Goal: Transaction & Acquisition: Download file/media

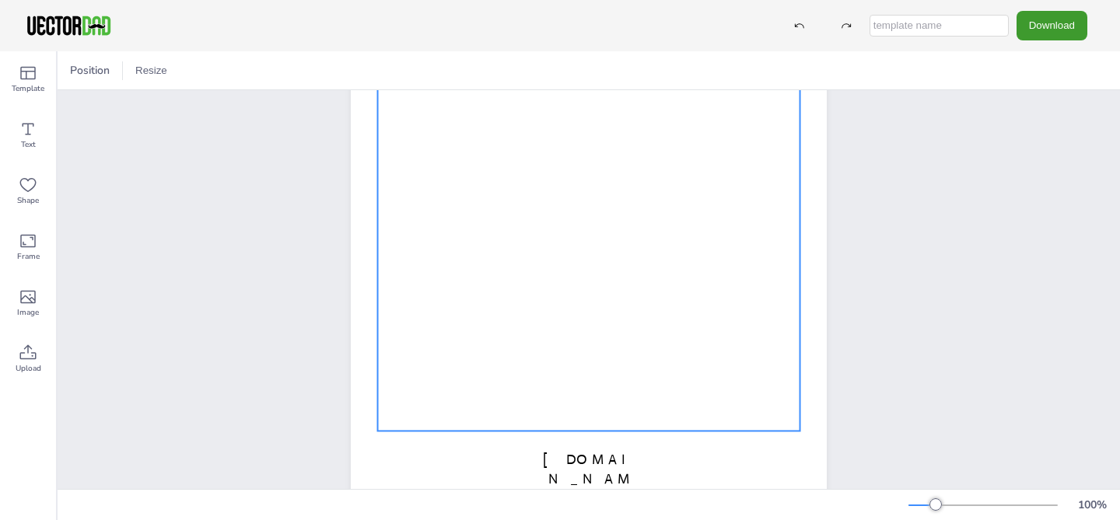
scroll to position [263, 0]
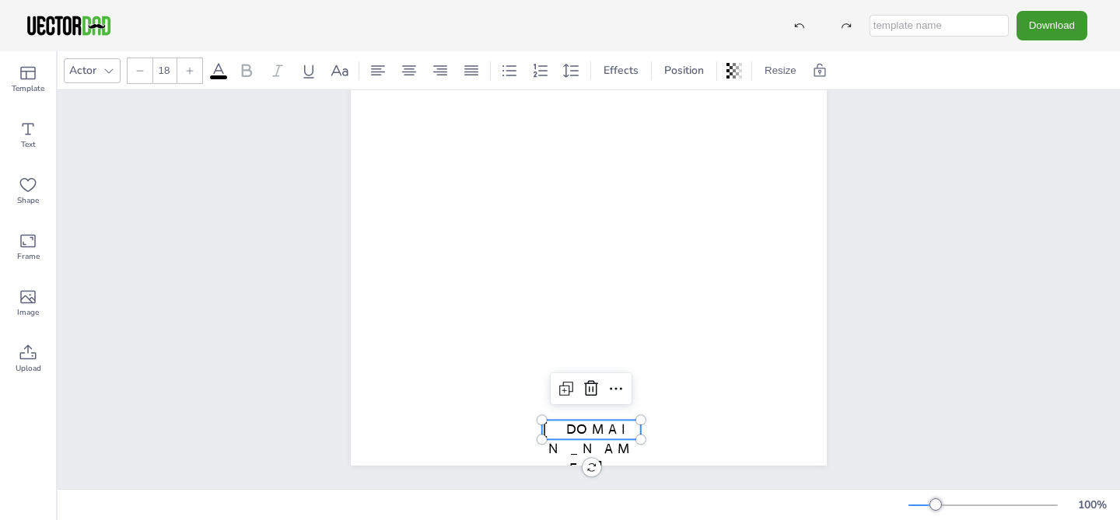
click at [587, 429] on span "[DOMAIN_NAME]" at bounding box center [591, 449] width 96 height 56
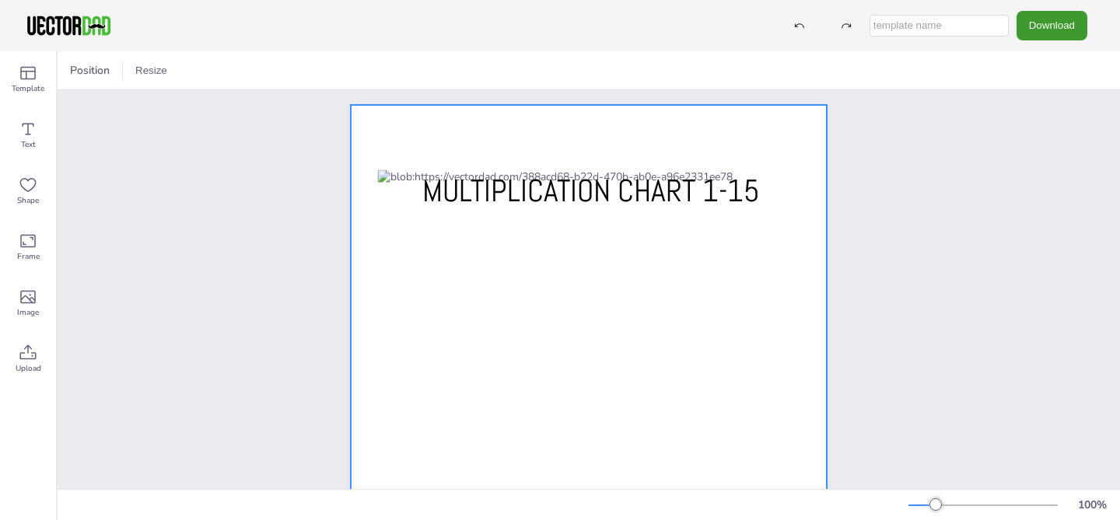
scroll to position [0, 0]
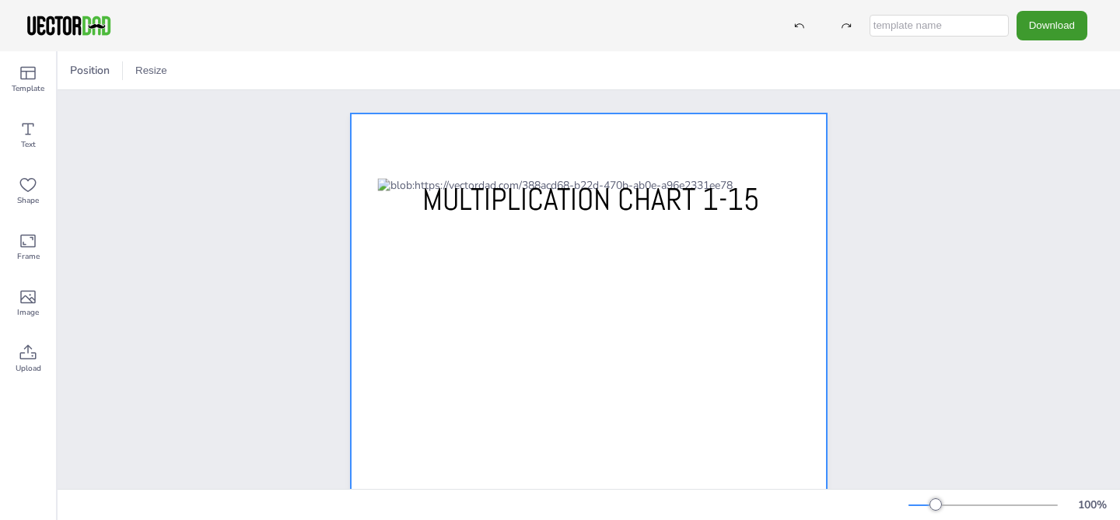
click at [476, 226] on div at bounding box center [589, 420] width 422 height 485
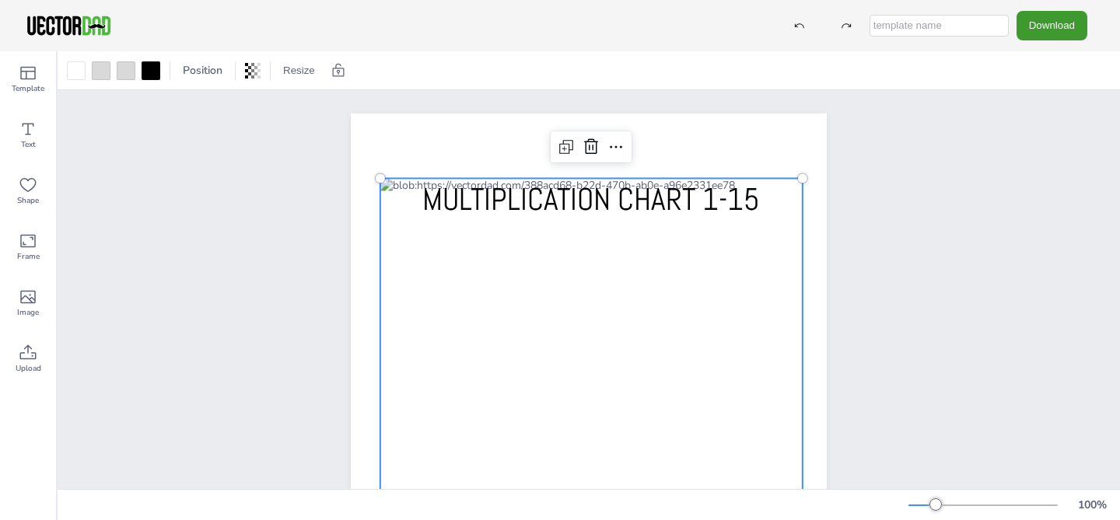
click at [454, 251] on div at bounding box center [591, 420] width 422 height 485
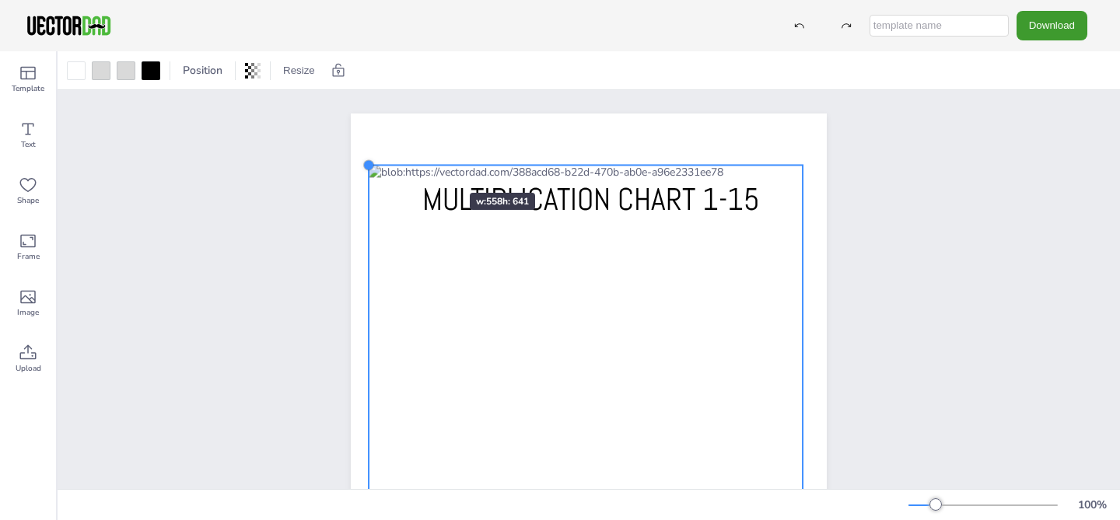
drag, startPoint x: 380, startPoint y: 178, endPoint x: 422, endPoint y: 164, distance: 44.3
click at [422, 164] on div "MULTIPLICATION CHART 1-15 [DOMAIN_NAME]" at bounding box center [589, 421] width 476 height 615
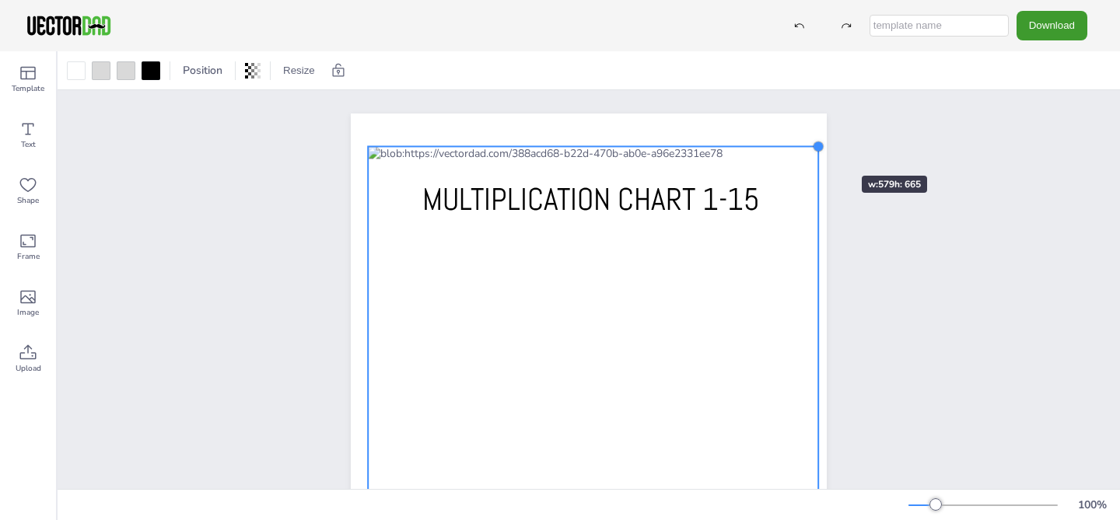
drag, startPoint x: 800, startPoint y: 163, endPoint x: 815, endPoint y: 148, distance: 21.5
click at [815, 148] on div at bounding box center [818, 146] width 12 height 12
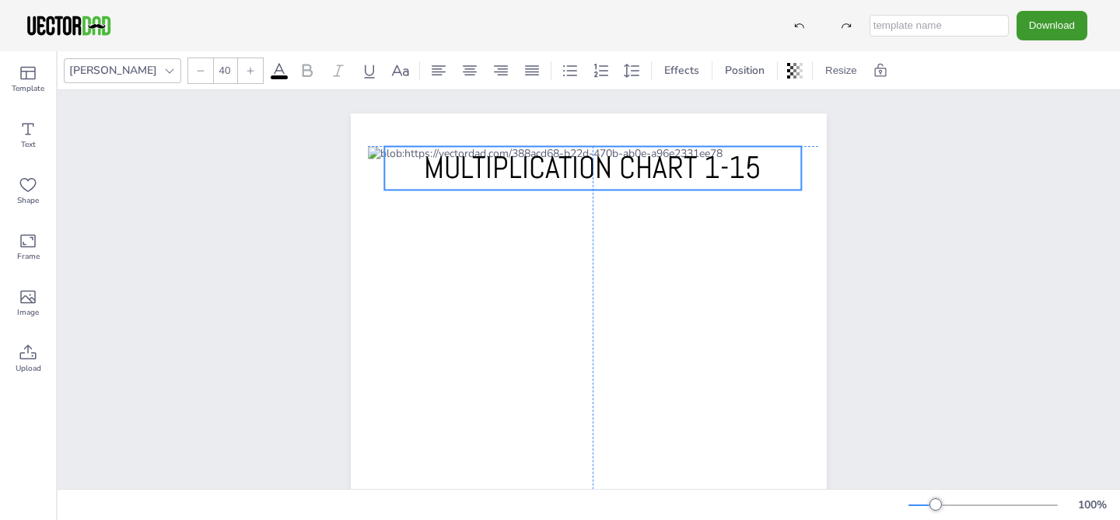
drag, startPoint x: 687, startPoint y: 192, endPoint x: 689, endPoint y: 160, distance: 31.9
click at [689, 160] on span "MULTIPLICATION CHART 1-15" at bounding box center [593, 168] width 338 height 40
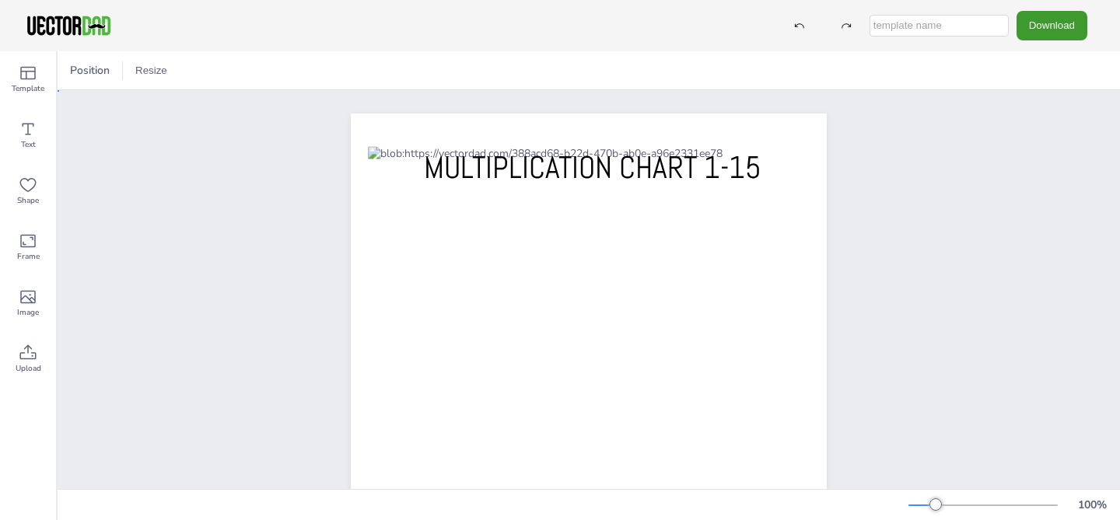
click at [904, 300] on div "MULTIPLICATION CHART 1-15 [DOMAIN_NAME]" at bounding box center [589, 421] width 1063 height 662
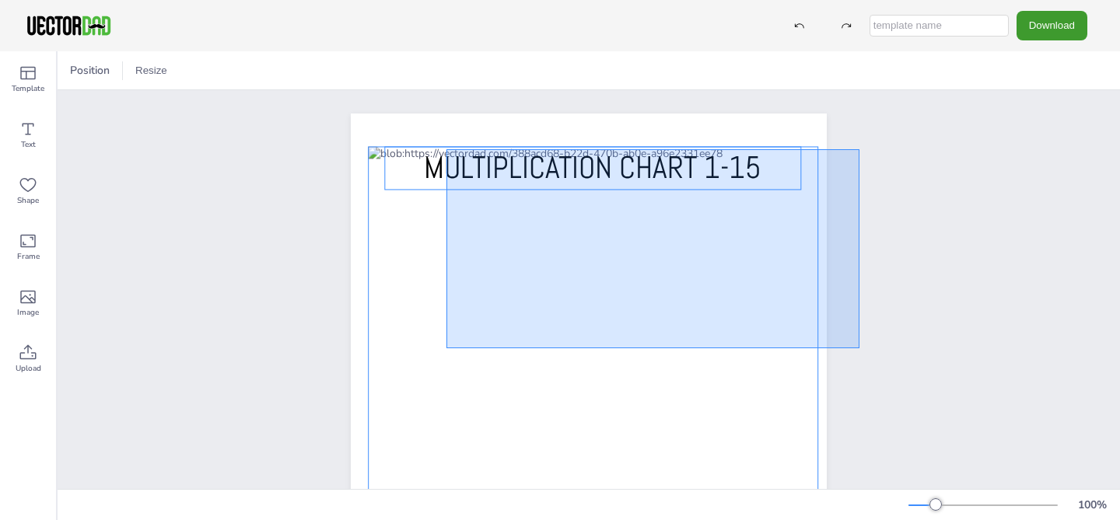
drag, startPoint x: 860, startPoint y: 349, endPoint x: 446, endPoint y: 149, distance: 459.3
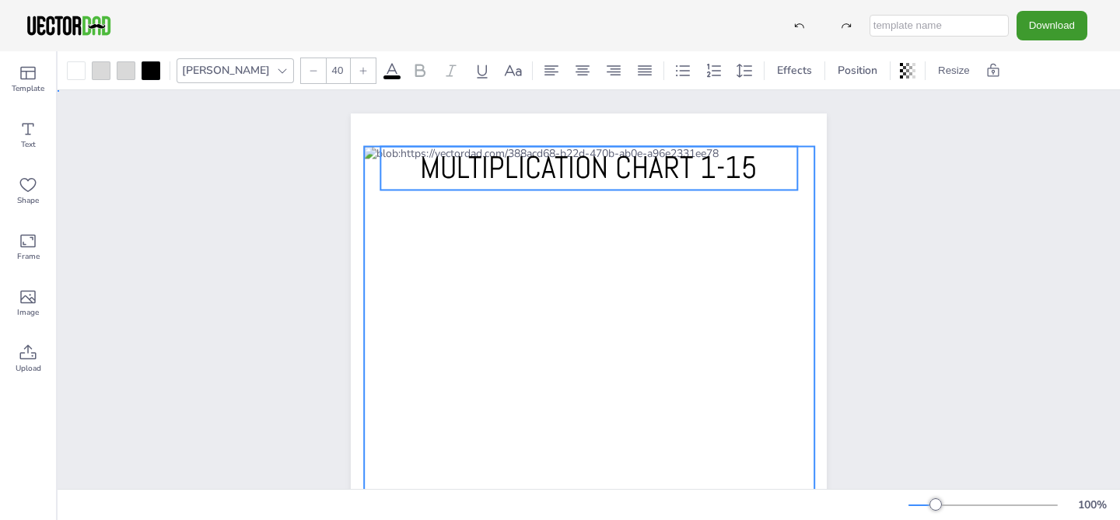
click at [839, 263] on div "MULTIPLICATION CHART 1-15 [DOMAIN_NAME]" at bounding box center [589, 421] width 523 height 615
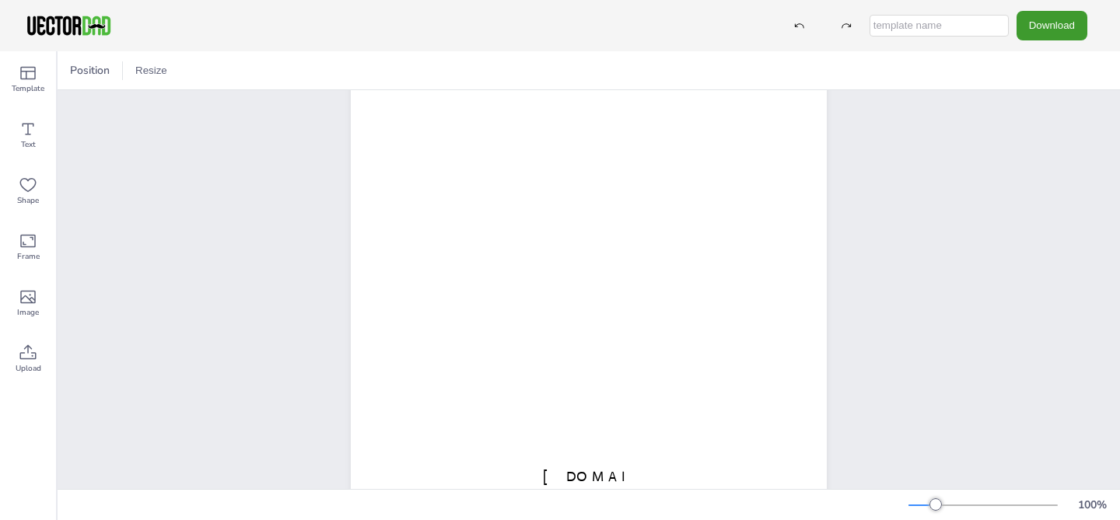
scroll to position [263, 0]
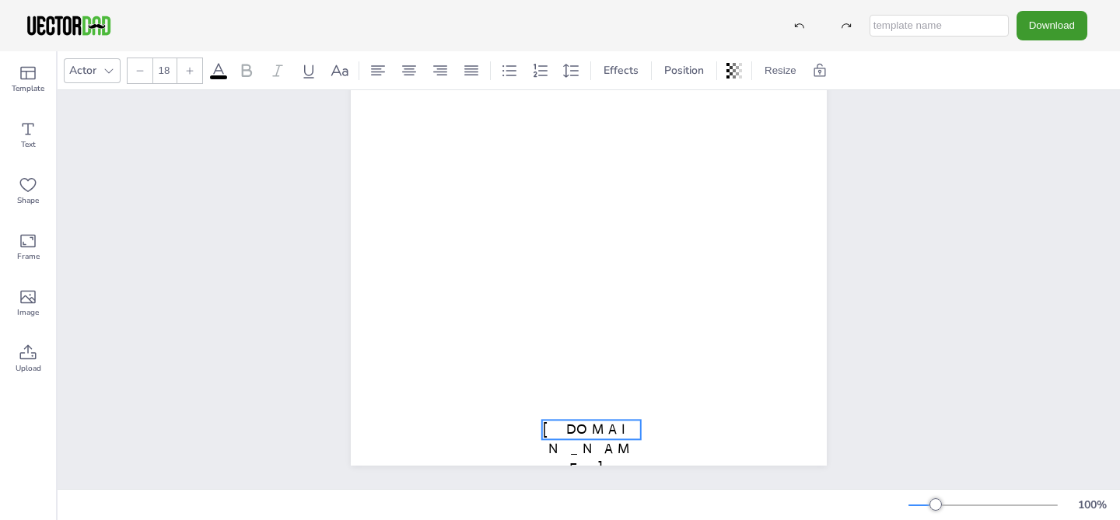
click at [630, 421] on span "[DOMAIN_NAME]" at bounding box center [591, 449] width 96 height 56
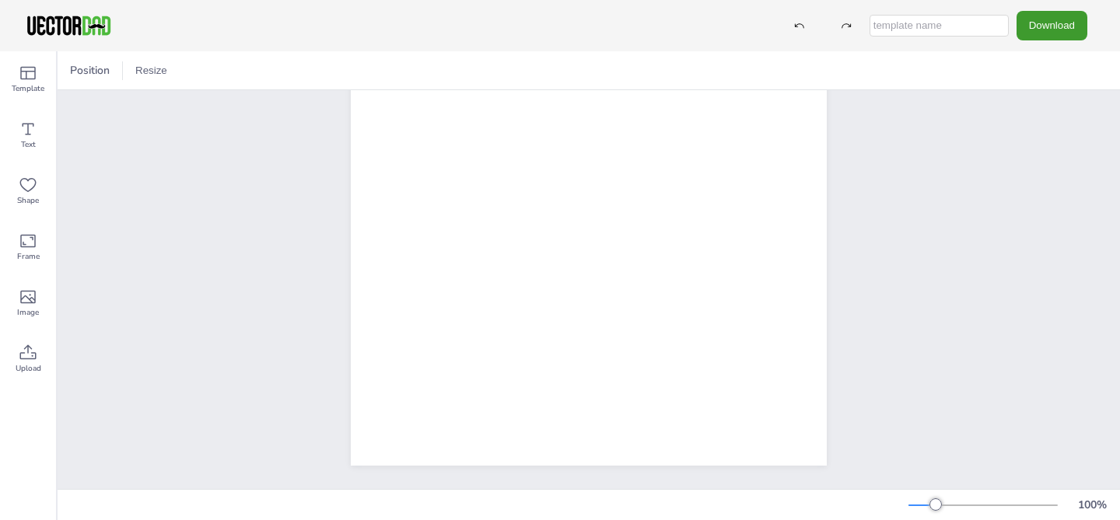
click at [850, 412] on div "MULTIPLICATION CHART 1-15" at bounding box center [589, 158] width 523 height 615
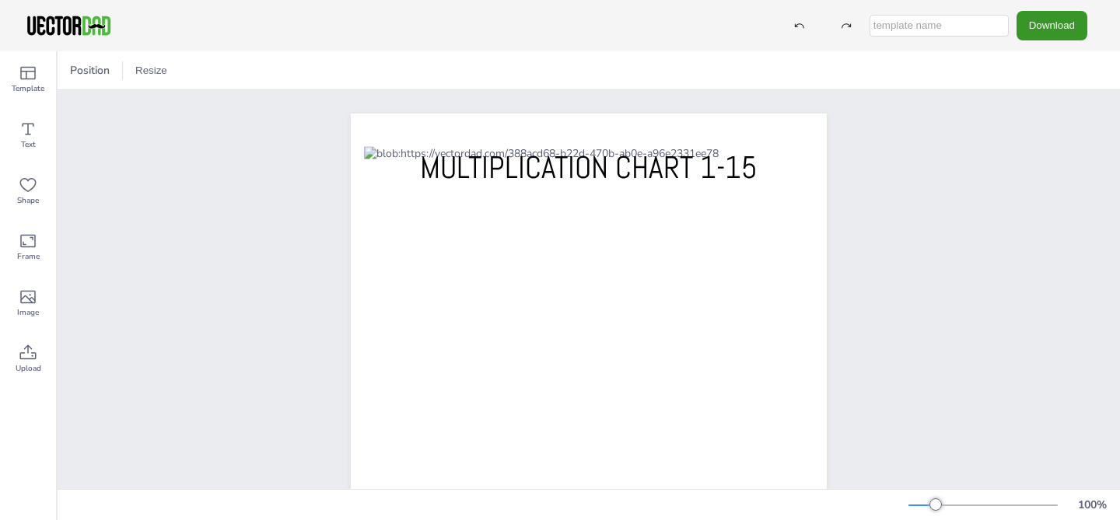
click at [1034, 34] on button "Download" at bounding box center [1052, 25] width 71 height 29
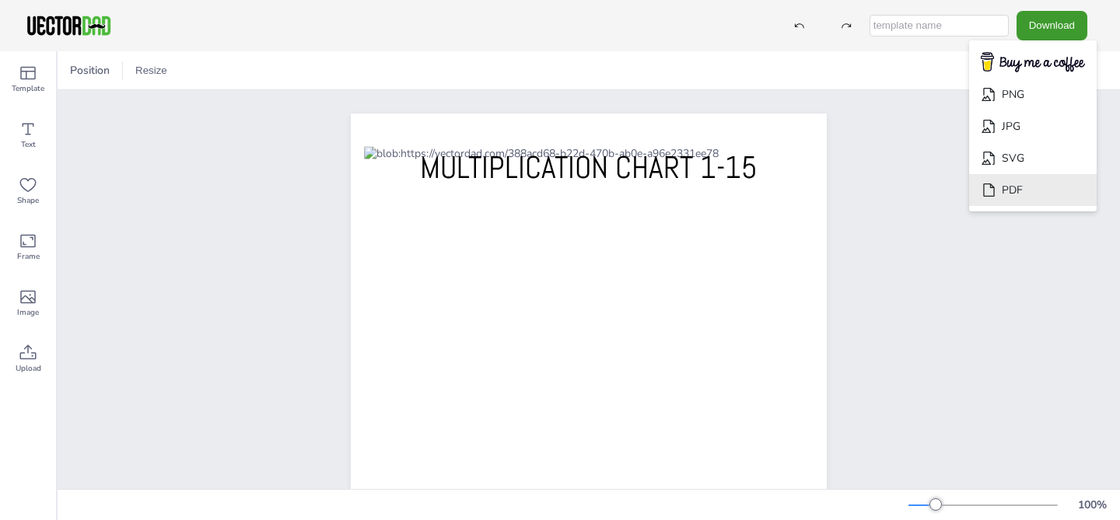
click at [1050, 187] on li "PDF" at bounding box center [1033, 190] width 128 height 32
